Goal: Task Accomplishment & Management: Manage account settings

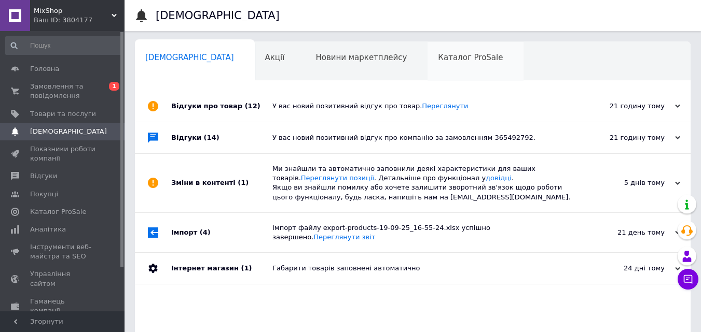
click at [427, 70] on div "Каталог ProSale" at bounding box center [475, 61] width 96 height 39
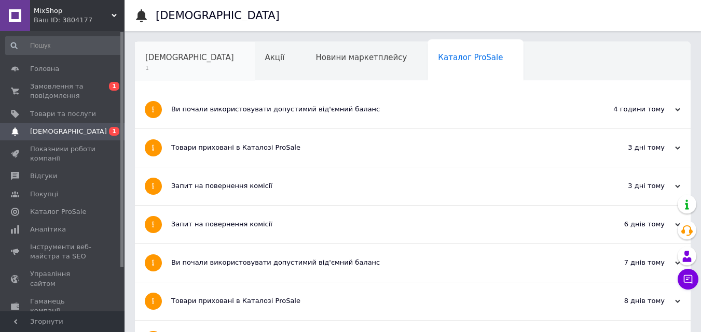
click at [201, 61] on div "[DEMOGRAPHIC_DATA] 1" at bounding box center [195, 61] width 120 height 39
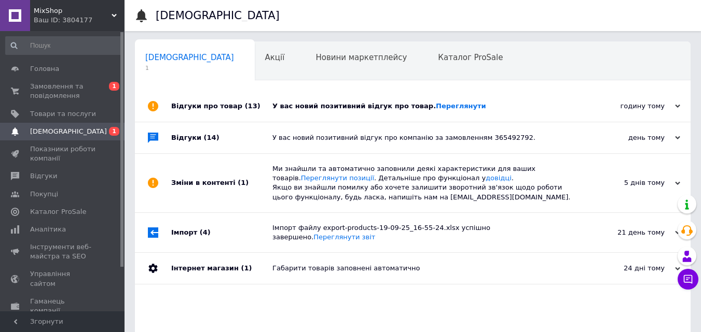
click at [503, 106] on div "У вас новий позитивний відгук про товар. [GEOGRAPHIC_DATA]" at bounding box center [424, 106] width 304 height 9
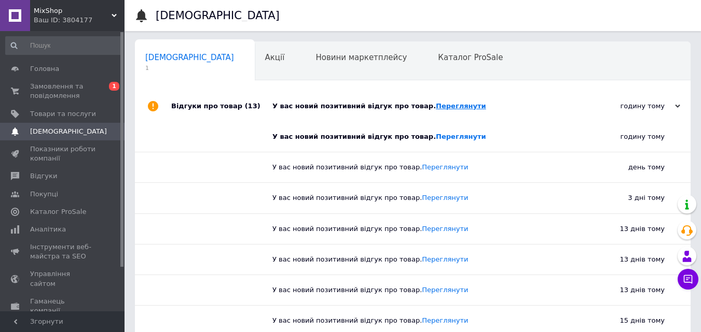
click at [438, 106] on link "Переглянути" at bounding box center [461, 106] width 50 height 8
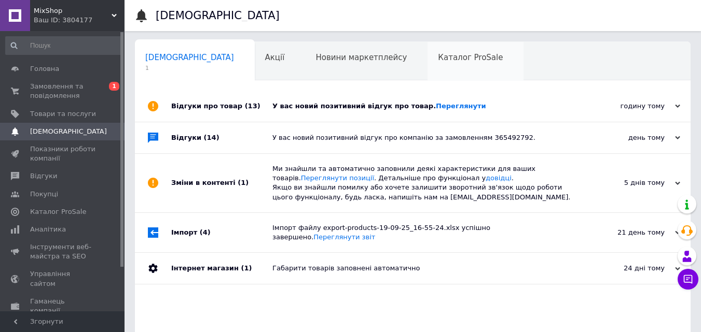
click at [427, 71] on div "Каталог ProSale" at bounding box center [475, 61] width 96 height 39
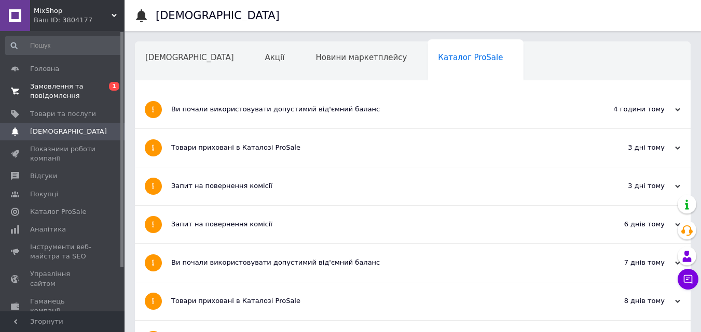
click at [67, 95] on span "Замовлення та повідомлення" at bounding box center [63, 91] width 66 height 19
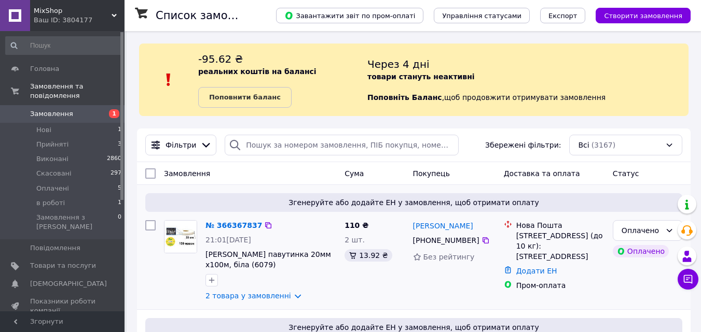
scroll to position [52, 0]
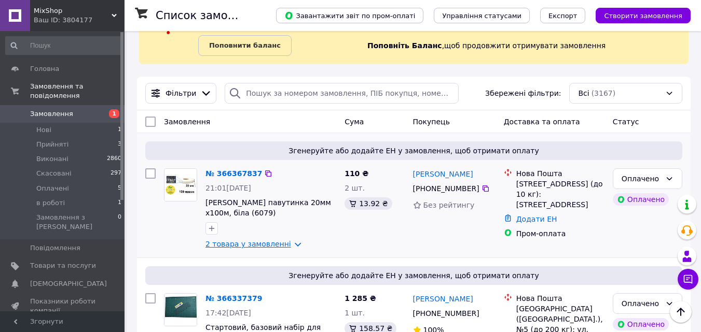
click at [251, 248] on link "2 товара у замовленні" at bounding box center [248, 244] width 86 height 8
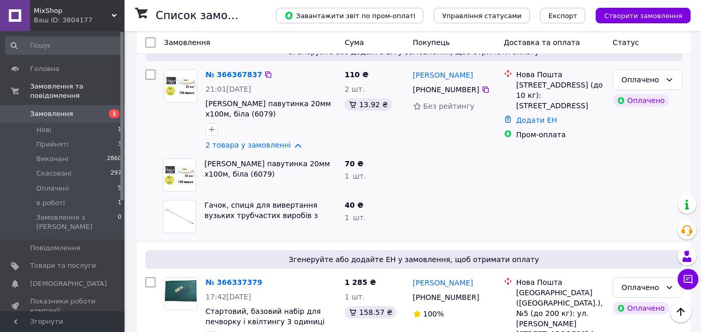
scroll to position [156, 0]
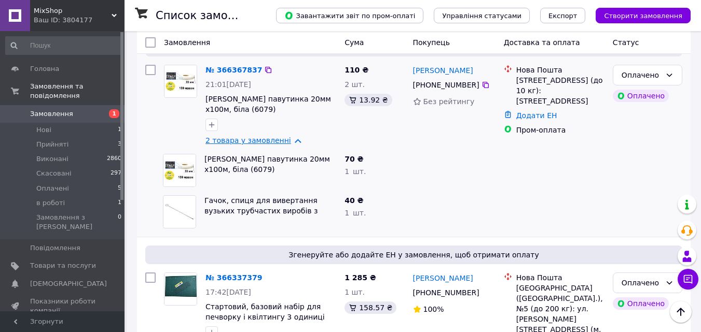
click at [271, 141] on link "2 товара у замовленні" at bounding box center [248, 140] width 86 height 8
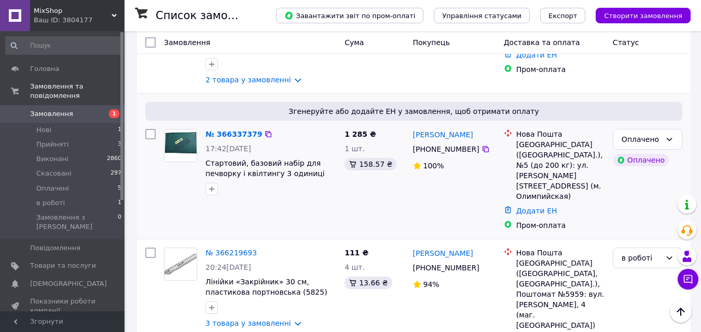
scroll to position [259, 0]
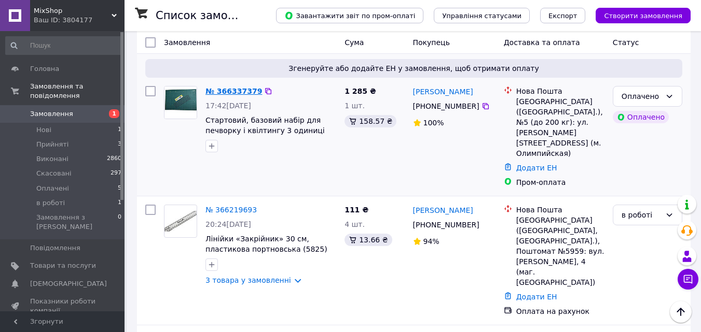
click at [233, 91] on link "№ 366337379" at bounding box center [233, 91] width 57 height 8
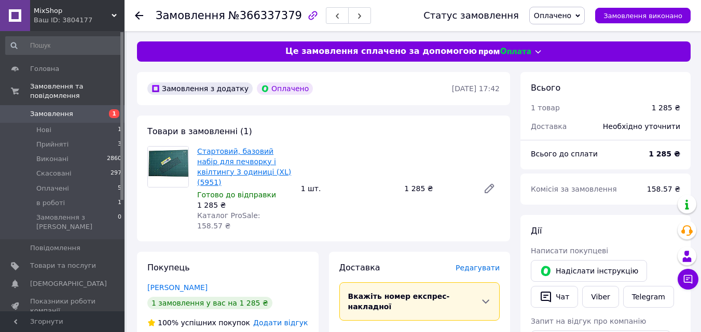
click at [211, 155] on link "Стартовий, базовий набір для печворку і квілтингу 3 одиниці (XL) (5951)" at bounding box center [244, 166] width 94 height 39
click at [72, 109] on span "Замовлення" at bounding box center [63, 113] width 66 height 9
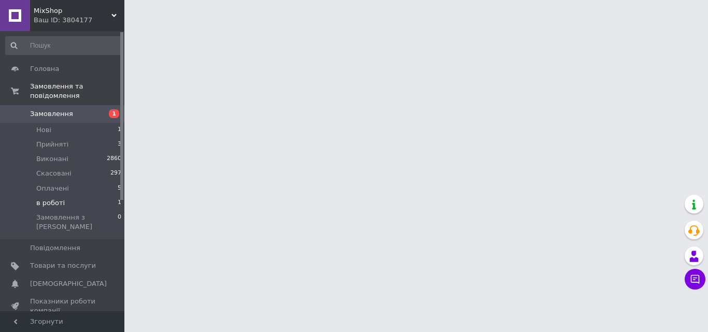
click at [50, 199] on span "в роботі" at bounding box center [50, 203] width 29 height 9
click at [51, 199] on span "в роботі" at bounding box center [50, 203] width 29 height 9
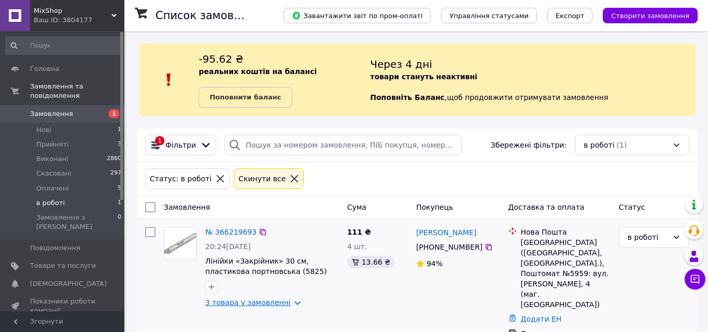
click at [269, 303] on link "3 товара у замовленні" at bounding box center [248, 303] width 86 height 8
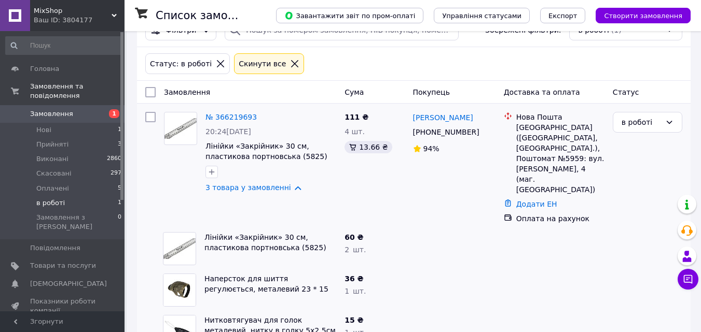
scroll to position [119, 0]
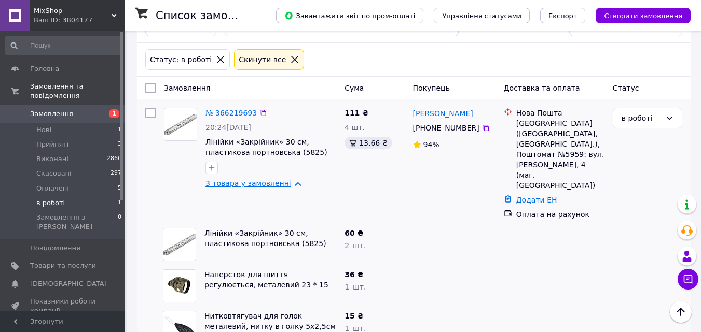
click at [255, 188] on link "3 товара у замовленні" at bounding box center [248, 183] width 86 height 8
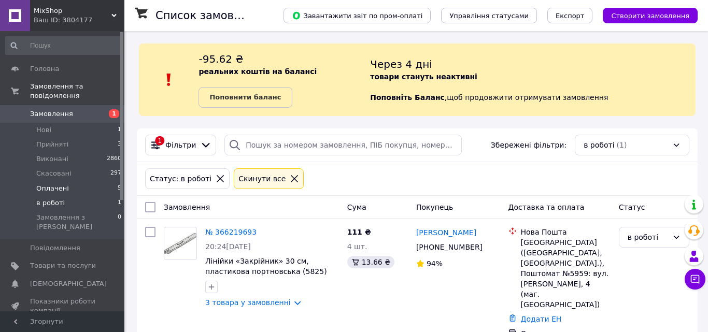
click at [82, 182] on li "Оплачені 5" at bounding box center [64, 189] width 128 height 15
